Goal: Task Accomplishment & Management: Use online tool/utility

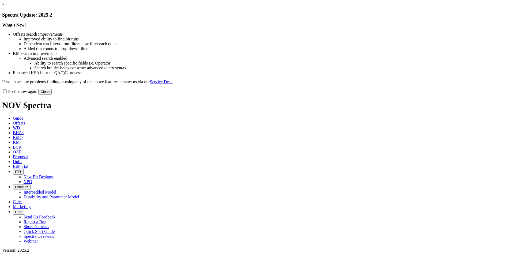
click at [5, 7] on link "×" at bounding box center [3, 4] width 2 height 5
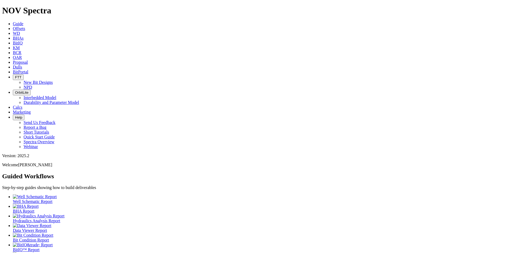
click at [25, 26] on span "Offsets" at bounding box center [19, 28] width 12 height 5
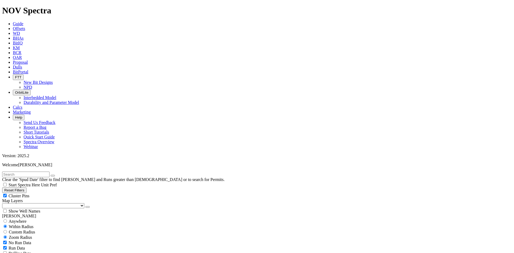
click at [85, 206] on button "button" at bounding box center [87, 207] width 4 height 2
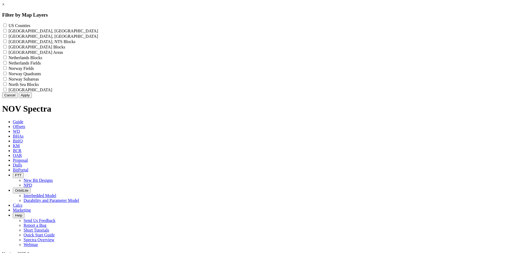
click at [30, 25] on label "US Counties - ()" at bounding box center [20, 25] width 22 height 5
click at [7, 25] on Counties "US Counties - ()" at bounding box center [4, 25] width 3 height 3
checkbox Counties "true"
click at [32, 98] on button "Apply" at bounding box center [25, 95] width 13 height 6
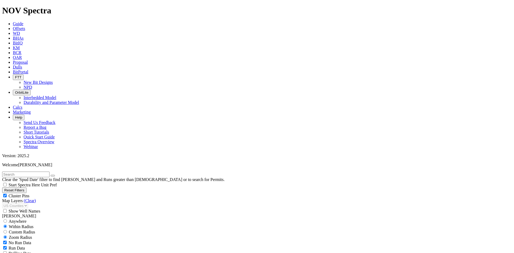
scroll to position [187, 0]
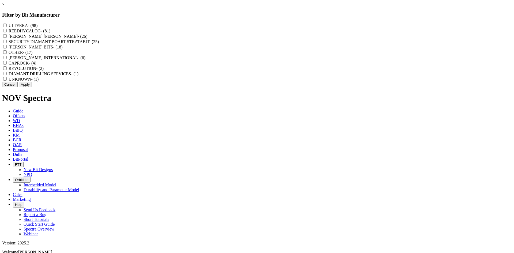
click at [50, 32] on label "REEDHYCALOG - (81)" at bounding box center [30, 31] width 42 height 5
click at [7, 32] on input "REEDHYCALOG - (81)" at bounding box center [4, 30] width 3 height 3
checkbox input "true"
click at [5, 7] on link "×" at bounding box center [3, 4] width 2 height 5
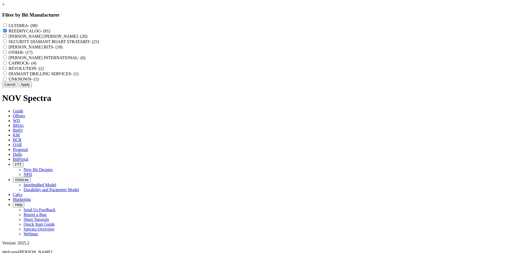
click at [5, 7] on link "×" at bounding box center [3, 4] width 2 height 5
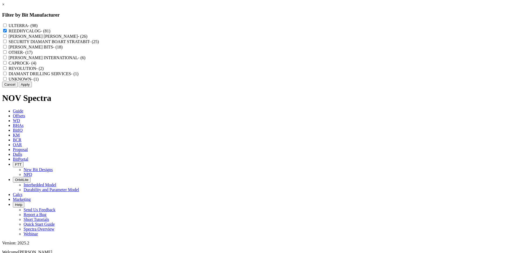
click at [7, 31] on input "REEDHYCALOG - (81)" at bounding box center [4, 30] width 3 height 3
checkbox input "false"
click at [5, 7] on link "×" at bounding box center [3, 4] width 2 height 5
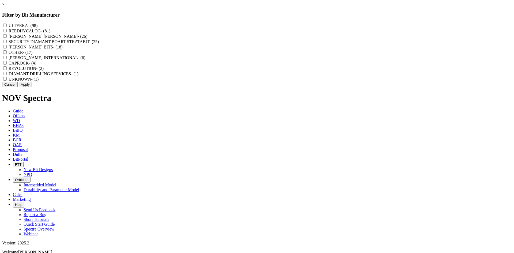
click at [50, 33] on label "REEDHYCALOG - (81)" at bounding box center [30, 31] width 42 height 5
click at [7, 32] on input "REEDHYCALOG - (81)" at bounding box center [4, 30] width 3 height 3
checkbox input "true"
click at [32, 87] on button "Apply" at bounding box center [25, 85] width 13 height 6
checkbox input "false"
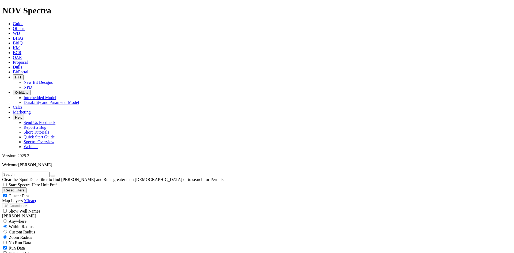
select select "? number:8.75 ?"
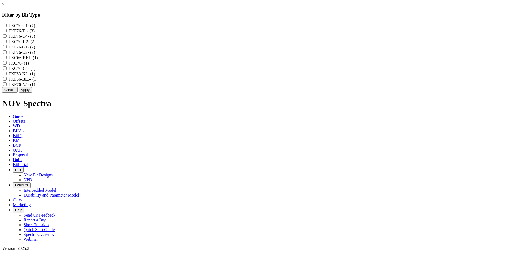
click at [5, 7] on link "×" at bounding box center [3, 4] width 2 height 5
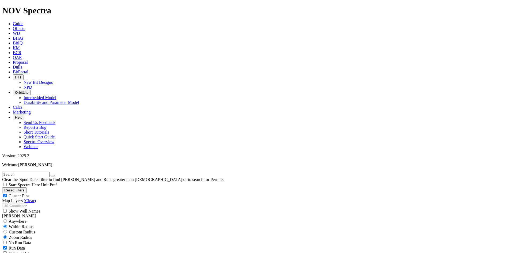
click at [26, 187] on button "Reset Filters" at bounding box center [14, 190] width 24 height 6
checkbox input "true"
select select
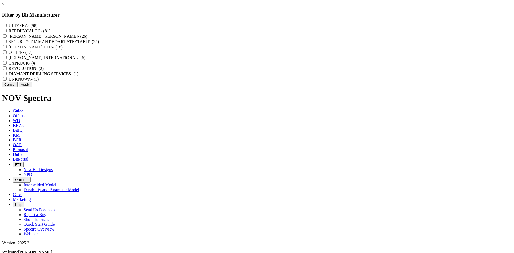
click at [50, 32] on label "REEDHYCALOG - (81)" at bounding box center [30, 31] width 42 height 5
click at [7, 32] on input "REEDHYCALOG - (81)" at bounding box center [4, 30] width 3 height 3
checkbox input "true"
click at [32, 87] on button "Apply" at bounding box center [25, 85] width 13 height 6
checkbox input "false"
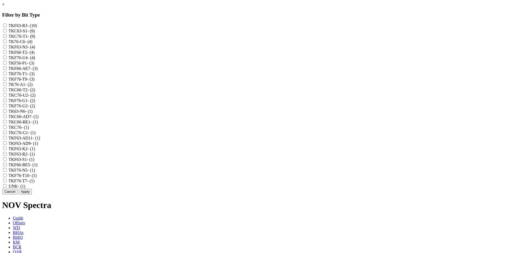
click at [5, 7] on link "×" at bounding box center [3, 4] width 2 height 5
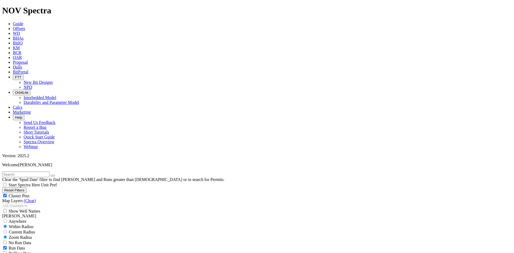
select select "8.75"
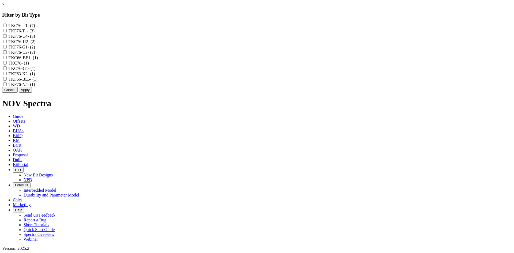
click at [5, 7] on link "×" at bounding box center [3, 4] width 2 height 5
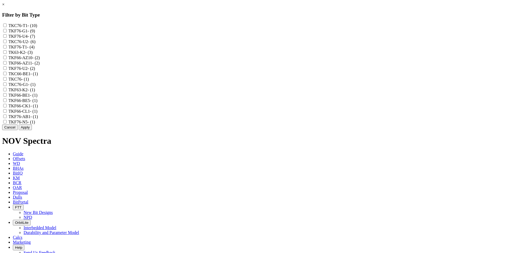
click at [40, 60] on label "TKF66-AZ10 - (2)" at bounding box center [24, 57] width 31 height 5
click at [7, 59] on input "TKF66-AZ10 - (2)" at bounding box center [4, 57] width 3 height 3
checkbox input "true"
click at [40, 65] on label "TKF66-AZ11 - (2)" at bounding box center [24, 63] width 31 height 5
click at [7, 64] on input "TKF66-AZ11 - (2)" at bounding box center [4, 62] width 3 height 3
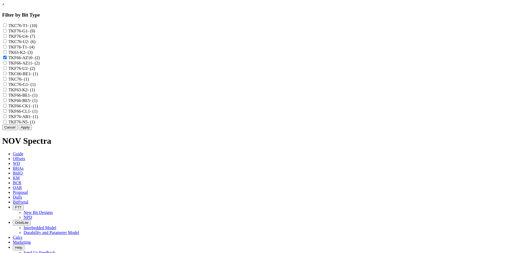
checkbox input "true"
click at [32, 130] on button "Apply" at bounding box center [25, 127] width 13 height 6
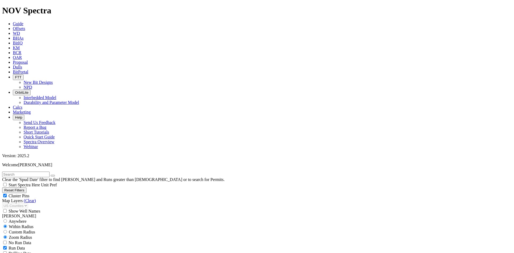
select select
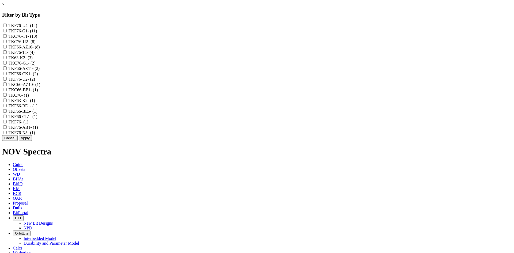
click at [40, 49] on label "TKF66-AZ10 - (8)" at bounding box center [24, 47] width 31 height 5
click at [7, 48] on input "TKF66-AZ10 - (8)" at bounding box center [4, 46] width 3 height 3
checkbox input "true"
click at [40, 71] on label "TKF66-AZ11 - (2)" at bounding box center [24, 68] width 31 height 5
click at [7, 70] on input "TKF66-AZ11 - (2)" at bounding box center [4, 67] width 3 height 3
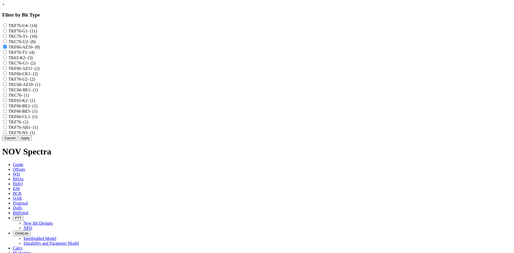
checkbox input "true"
click at [40, 87] on label "TKC66-AZ10 - (1)" at bounding box center [25, 84] width 32 height 5
click at [7, 86] on input "TKC66-AZ10 - (1)" at bounding box center [4, 83] width 3 height 3
checkbox input "true"
click at [32, 141] on button "Apply" at bounding box center [25, 138] width 13 height 6
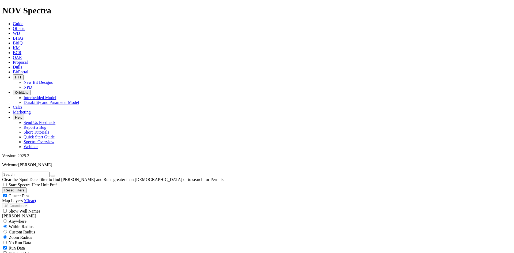
scroll to position [222, 0]
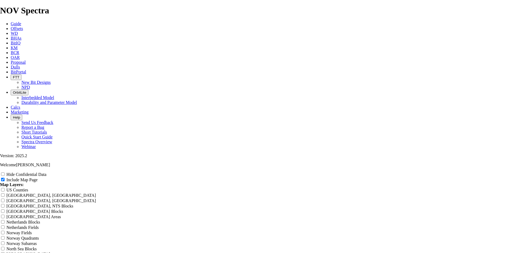
drag, startPoint x: 300, startPoint y: 39, endPoint x: 187, endPoint y: 42, distance: 113.2
type input "8"
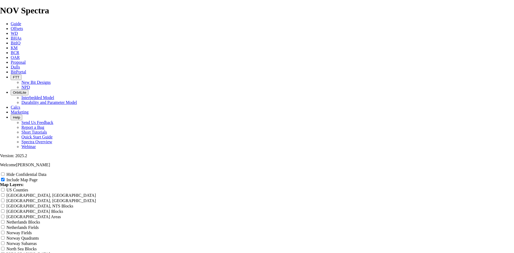
type input "8"
type input "8."
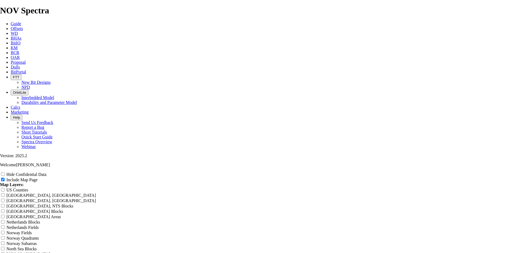
type input "8."
type input "8.7"
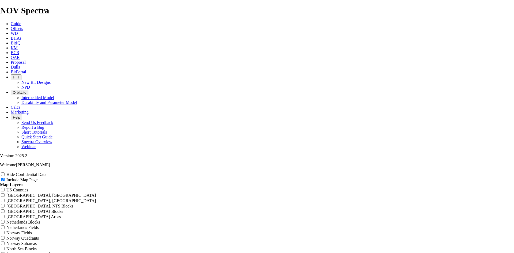
type input "8.7"
type input "8.75"
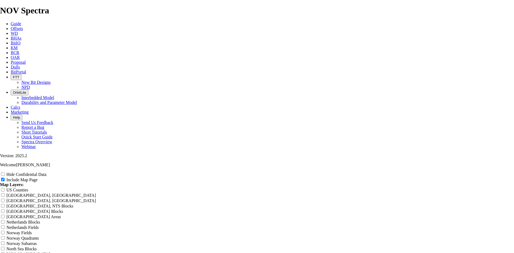
type input "8.75"
type input "8.75 T"
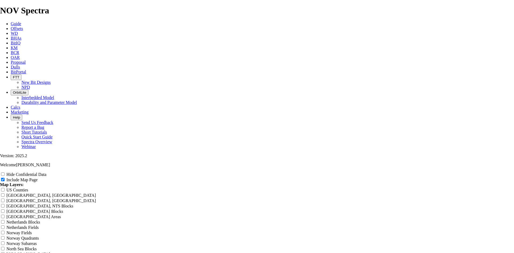
type input "8.75 T"
type input "8.75 TK"
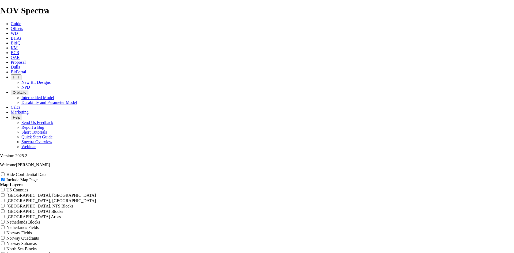
type input "8.75 TK"
type input "8.75 TKF"
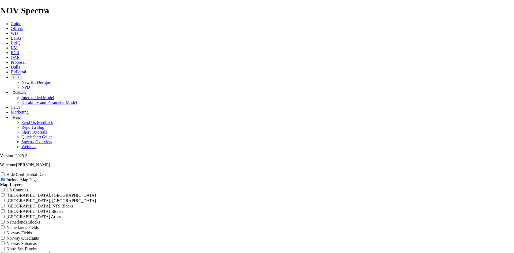
type input "8.75 TKF"
type input "8.75 TKF6"
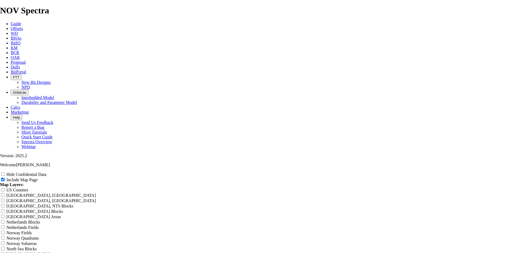
type input "8.75 TKF6"
type input "8.75 TKF66"
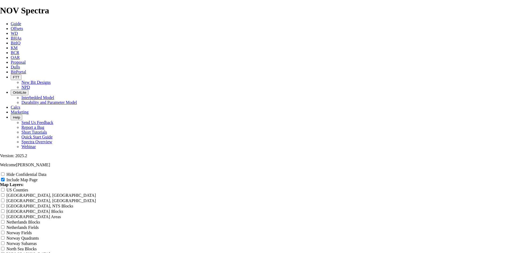
type input "8.75 TKF66"
type input "8.75 TKF66 A"
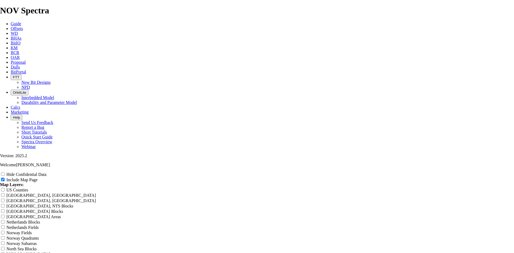
type input "8.75 TKF66 A"
type input "8.75 TKF66 AZ"
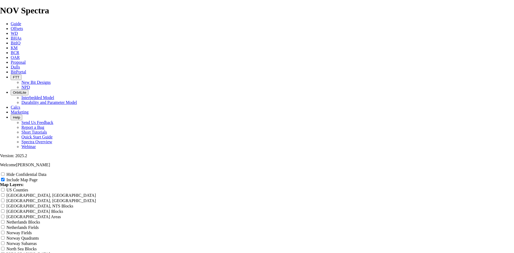
type input "8.75 TKF66 AZ"
type input "8.75 TKF66 AZ W"
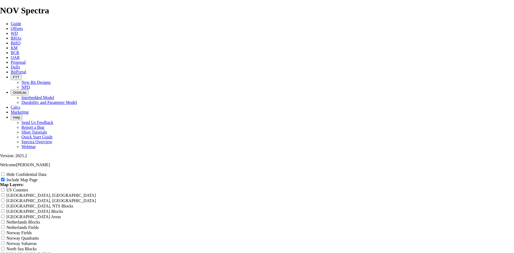
type input "8.75 TKF66 AZ W"
type input "8.75 TKF66 AZ Wa"
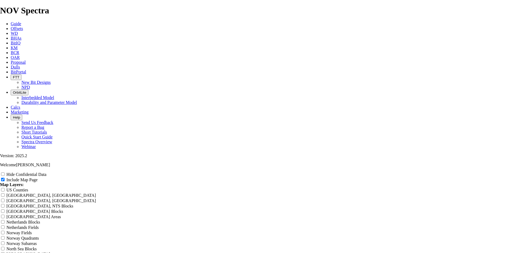
type input "8.75 TKF66 AZ Wa"
type input "8.75 TKF66 AZ W"
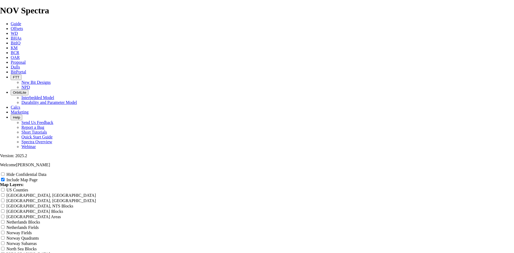
type input "8.75 TKF66 AZ W"
type input "8.75 TKF66 AZ"
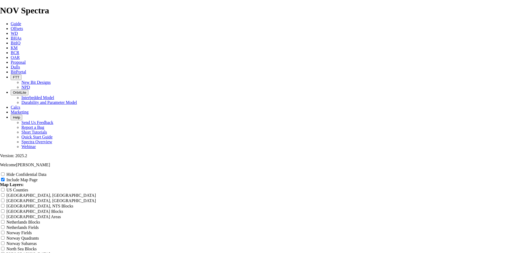
type input "8.75 TKF66 AZ"
type input "8.75 TKF66 AZ W"
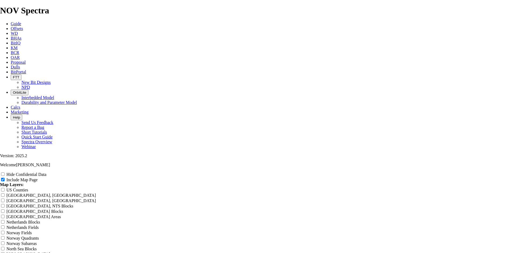
type input "8.75 TKF66 AZ W"
type input "8.75 TKF66 AZ Wa"
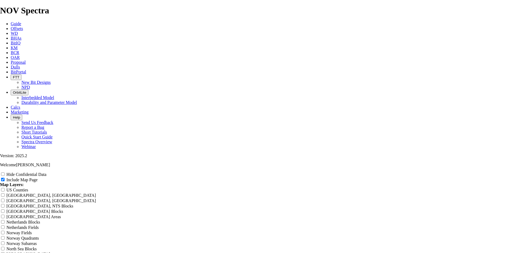
type input "8.75 TKF66 AZ Wa"
type input "8.75 TKF66 AZ W"
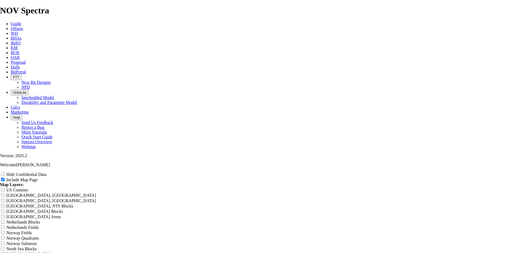
type input "8.75 TKF66 AZ W"
type input "8.75 TKF66 AZ"
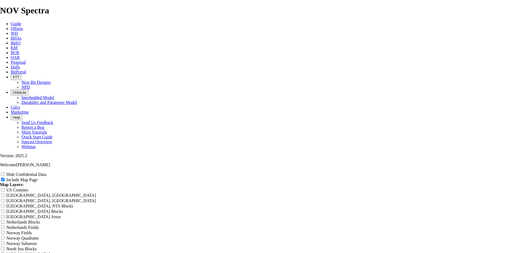
type input "8.75 TKF66 AZ"
type input "8.75 TKF66 AZ o"
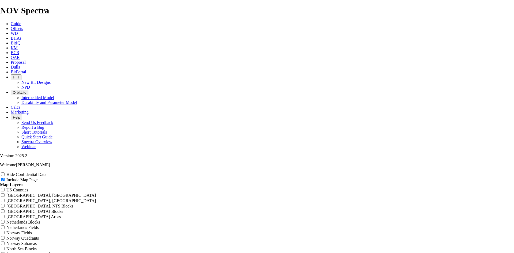
type input "8.75 TKF66 AZ o"
type input "8.75 TKF66 AZ of"
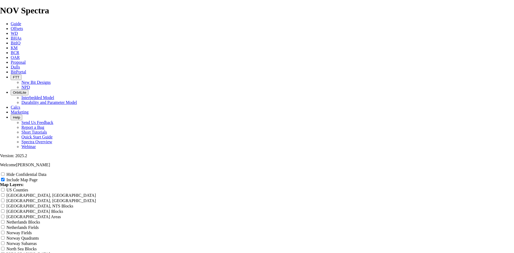
type input "8.75 TKF66 AZ of"
type input "8.75 TKF66 AZ off"
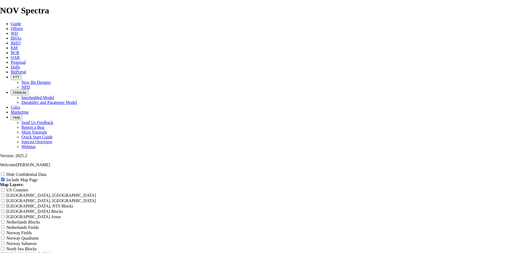
type input "8.75 TKF66 AZ off"
type input "8.75 TKF66 AZ offs"
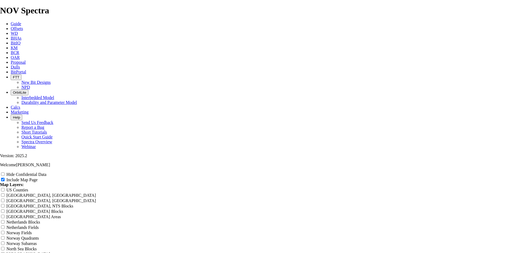
type input "8.75 TKF66 AZ offs"
type input "8.75 TKF66 AZ offst"
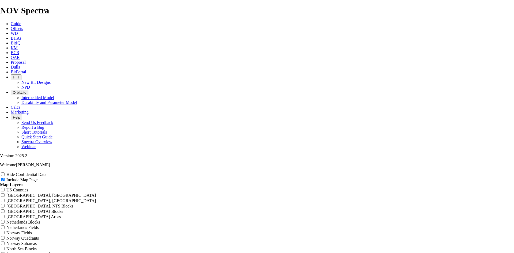
type input "8.75 TKF66 AZ offst"
type input "8.75 TKF66 AZ offste"
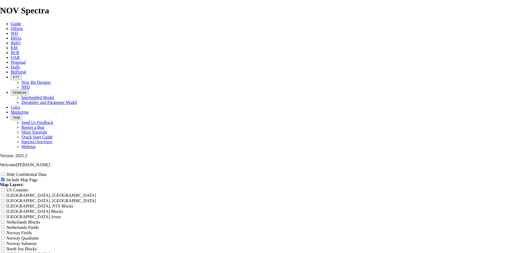
type input "8.75 TKF66 AZ offste"
type input "8.75 TKF66 AZ offstes"
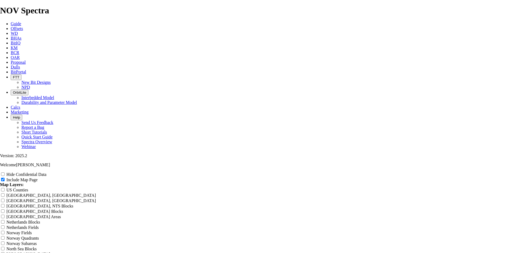
type input "8.75 TKF66 AZ offstes"
type input "8.75 TKF66 AZ offste"
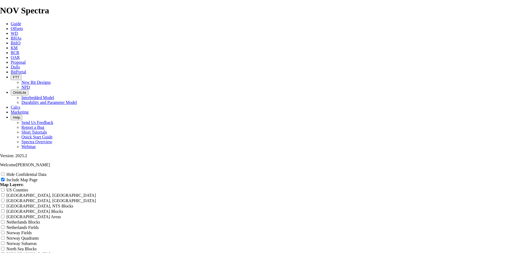
type input "8.75 TKF66 AZ offste"
type input "8.75 TKF66 AZ offst"
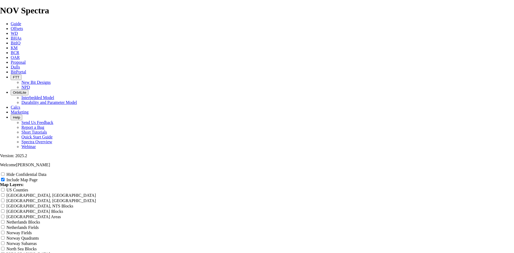
type input "8.75 TKF66 AZ offst"
type input "8.75 TKF66 AZ offs"
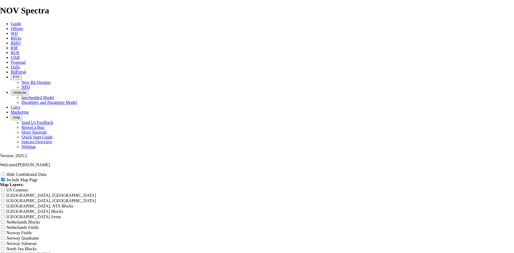
type input "8.75 TKF66 AZ offs"
type input "8.75 TKF66 AZ offse"
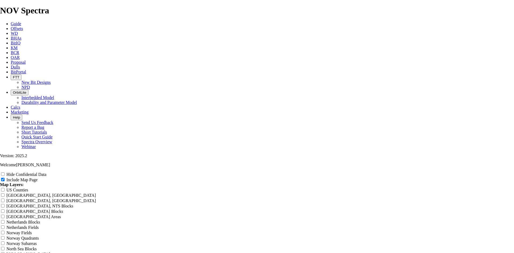
type input "8.75 TKF66 AZ offse"
type input "8.75 TKF66 AZ offset"
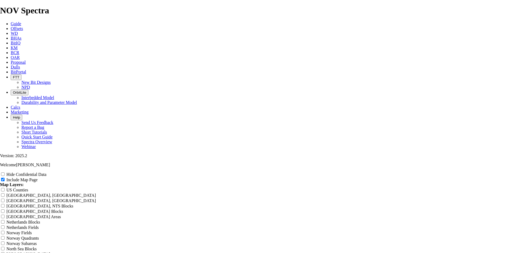
type input "8.75 TKF66 AZ offset"
type input "8.75 TKF66 AZ offsets"
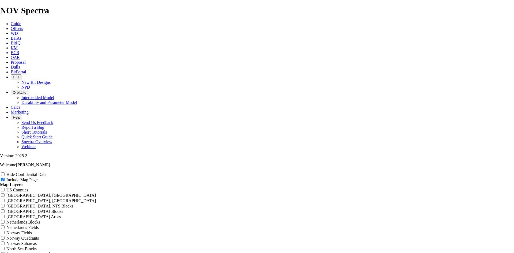
type input "8.75 TKF66 AZ offsets"
drag, startPoint x: 254, startPoint y: 118, endPoint x: 207, endPoint y: 116, distance: 46.9
